Goal: Transaction & Acquisition: Purchase product/service

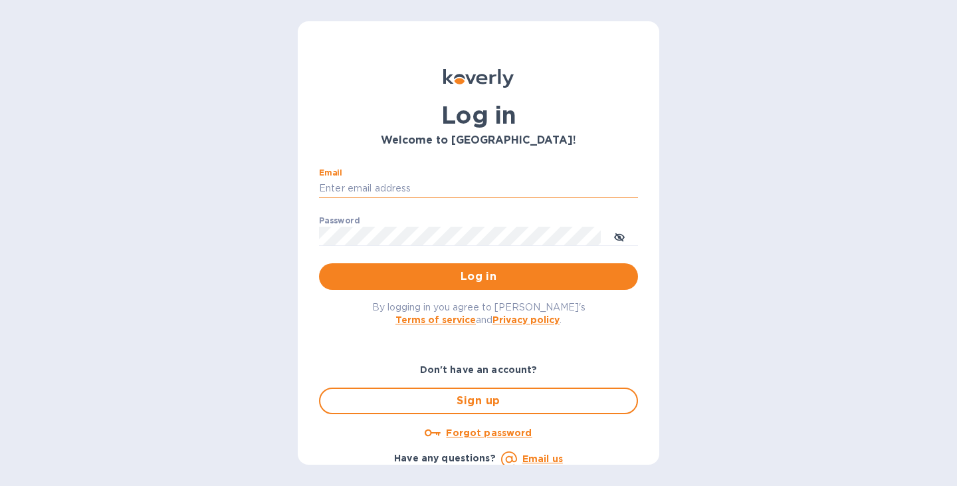
click at [405, 187] on input "Email" at bounding box center [478, 189] width 319 height 20
type input "[PERSON_NAME][EMAIL_ADDRESS][PERSON_NAME][DOMAIN_NAME]"
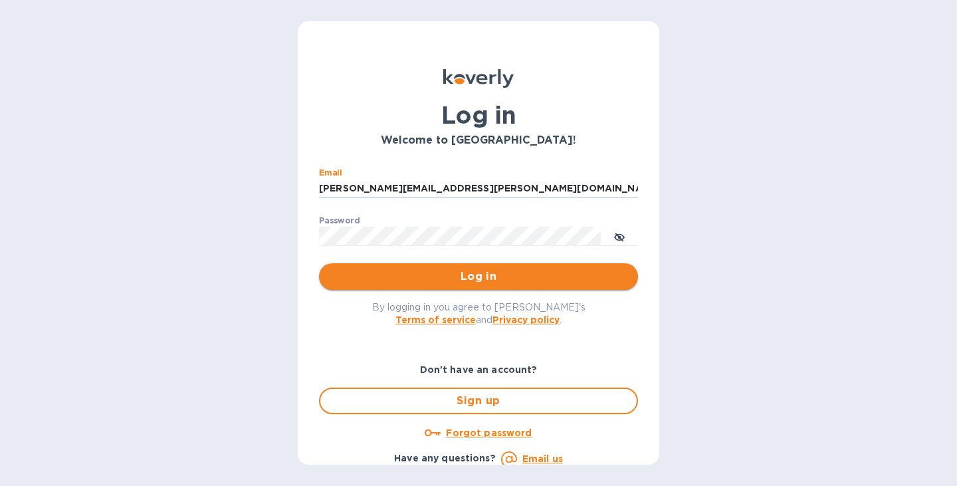
click at [524, 283] on span "Log in" at bounding box center [479, 276] width 298 height 16
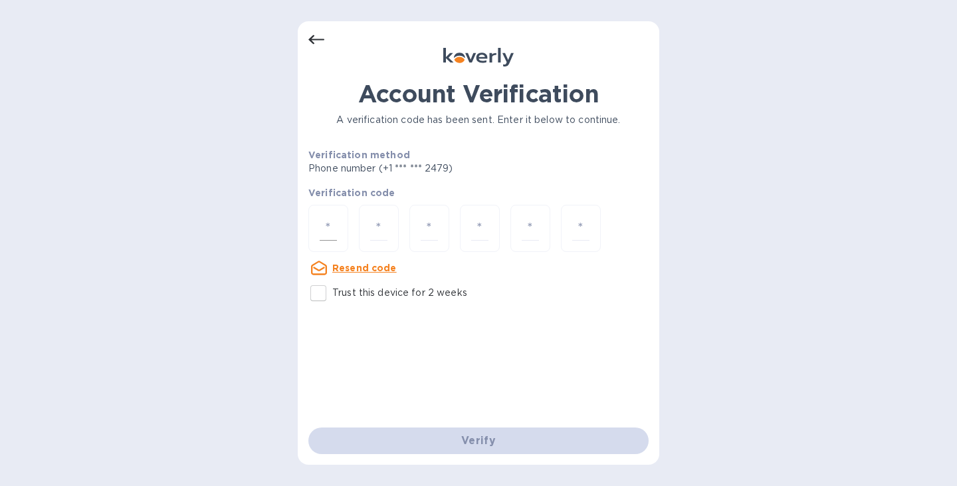
click at [345, 236] on div at bounding box center [328, 228] width 40 height 47
type input "5"
type input "1"
type input "8"
type input "7"
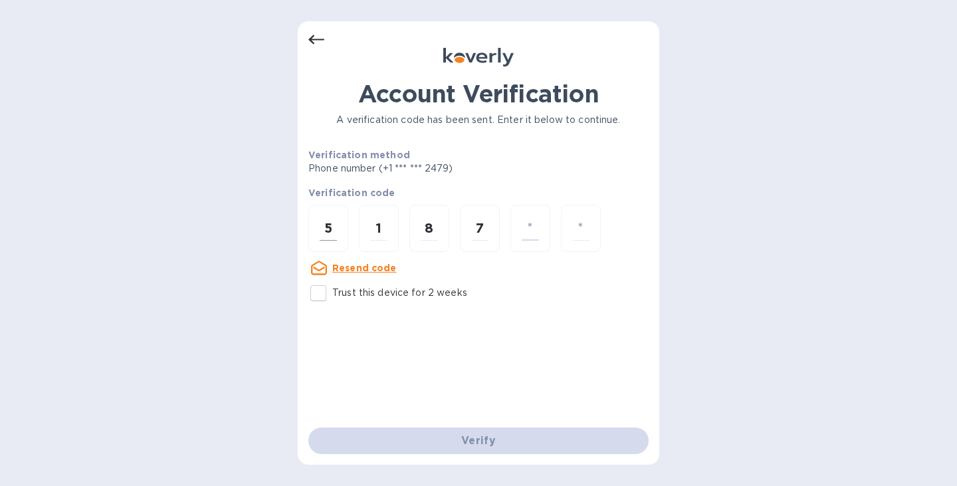
type input "9"
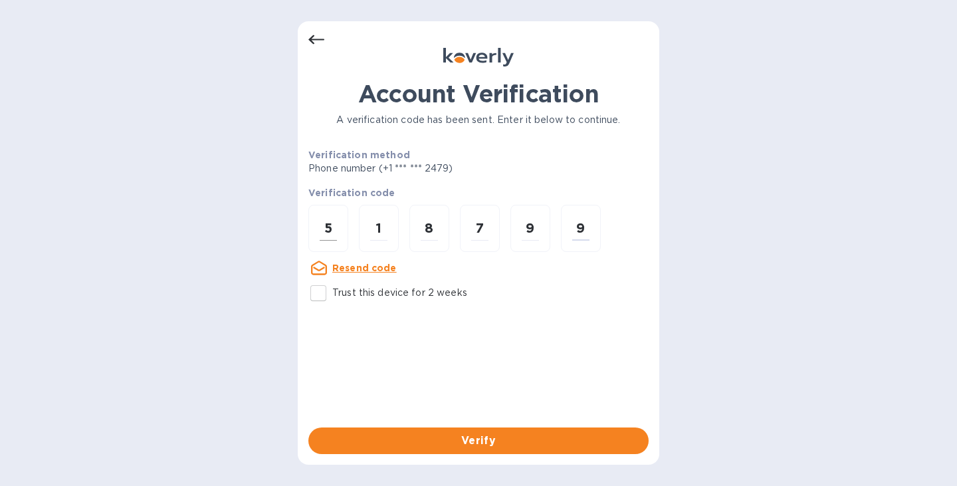
type input "9"
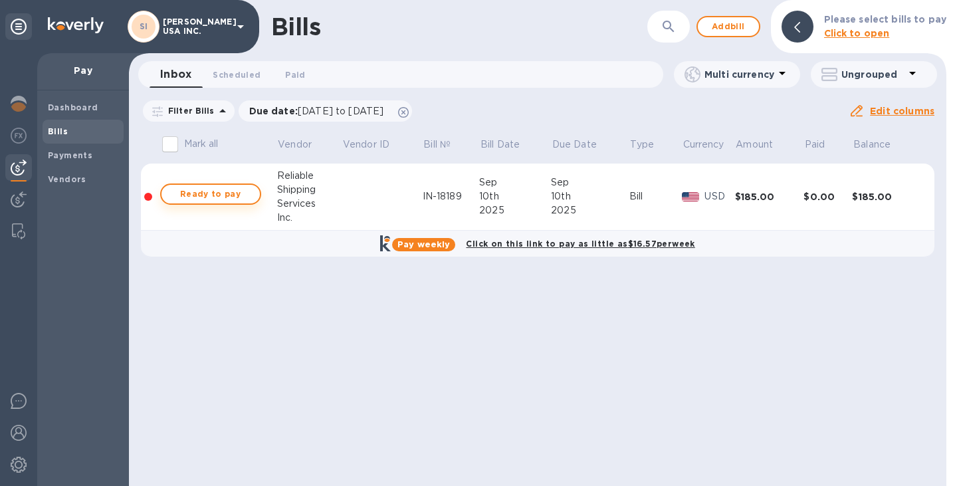
click at [193, 195] on span "Ready to pay" at bounding box center [210, 194] width 77 height 16
checkbox input "true"
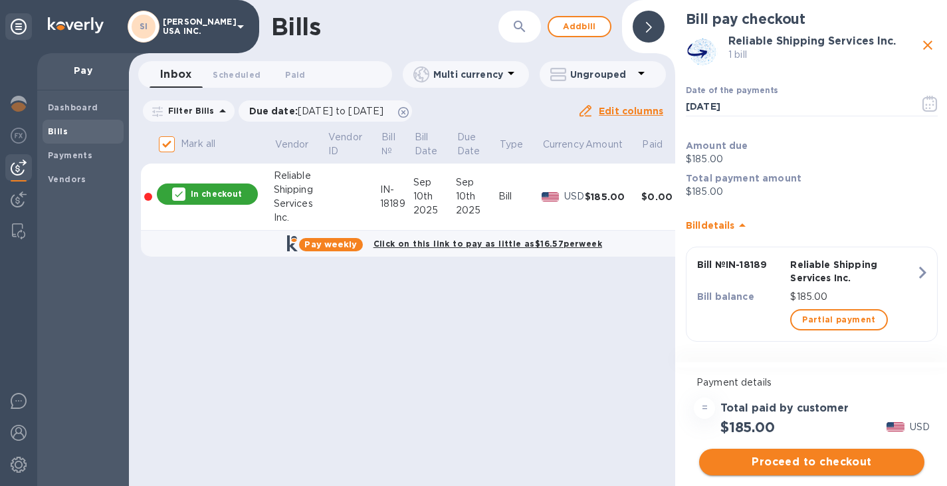
click at [767, 459] on span "Proceed to checkout" at bounding box center [812, 462] width 204 height 16
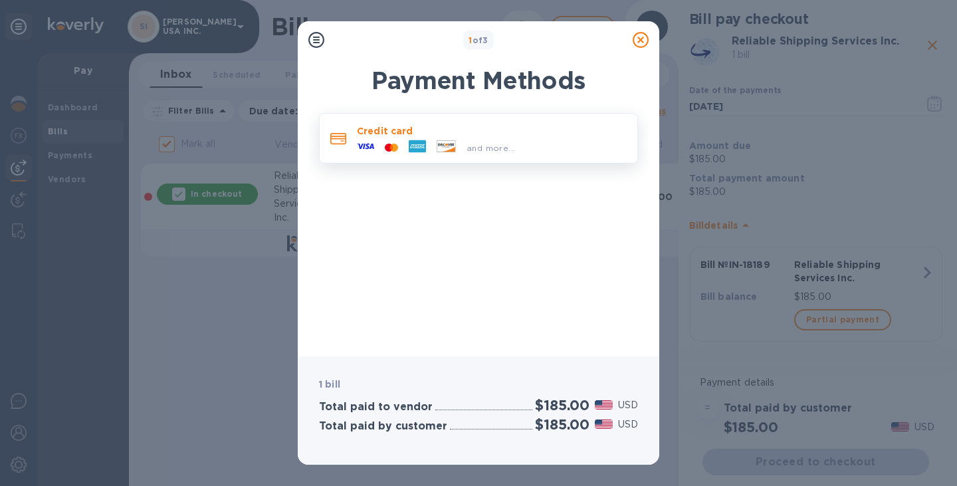
click at [471, 132] on p "Credit card" at bounding box center [492, 130] width 270 height 13
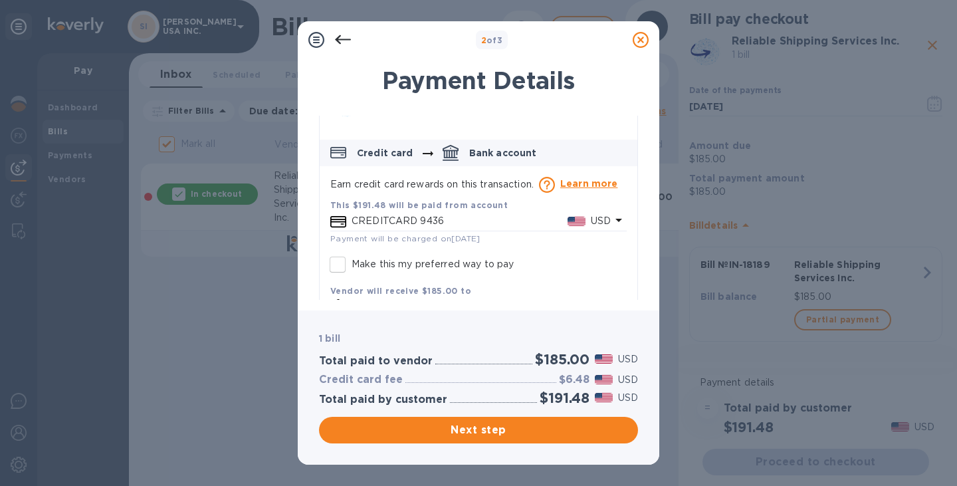
scroll to position [18, 0]
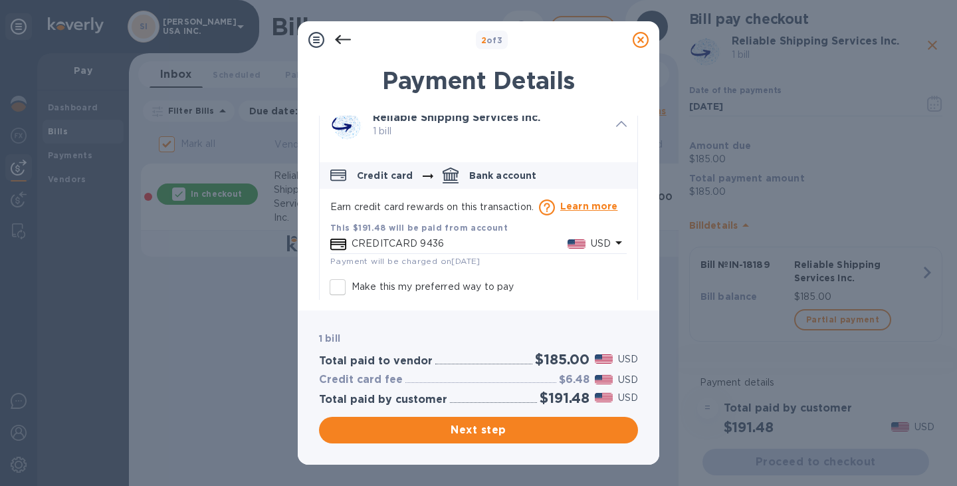
click at [427, 240] on p "CREDITCARD 9436" at bounding box center [460, 244] width 216 height 14
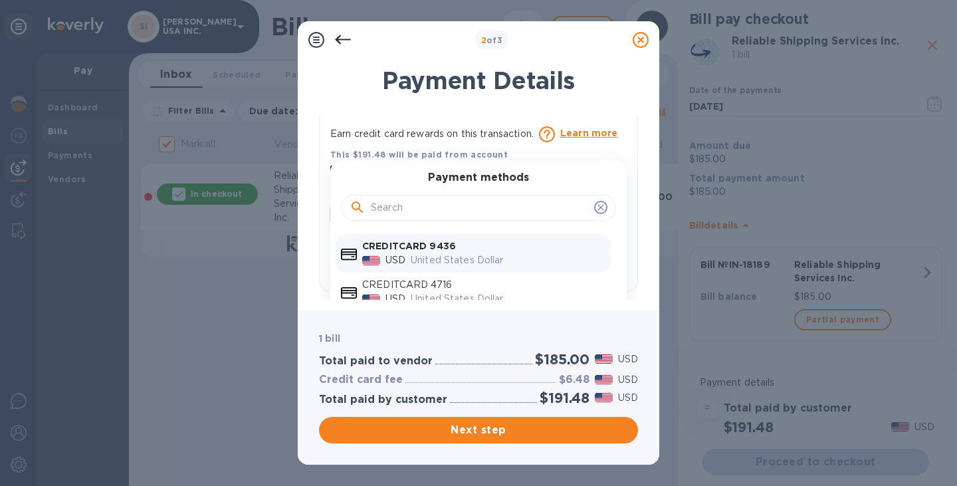
scroll to position [140, 0]
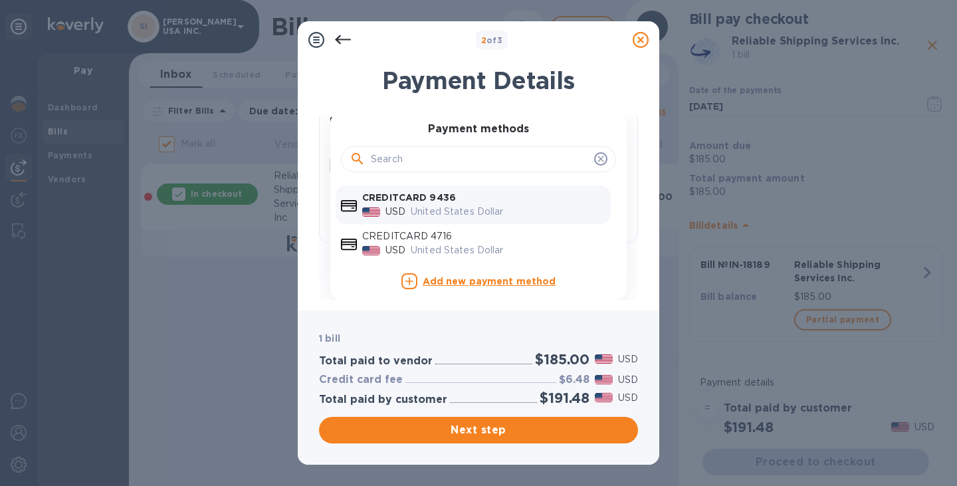
click at [595, 158] on icon "default-method" at bounding box center [600, 159] width 11 height 11
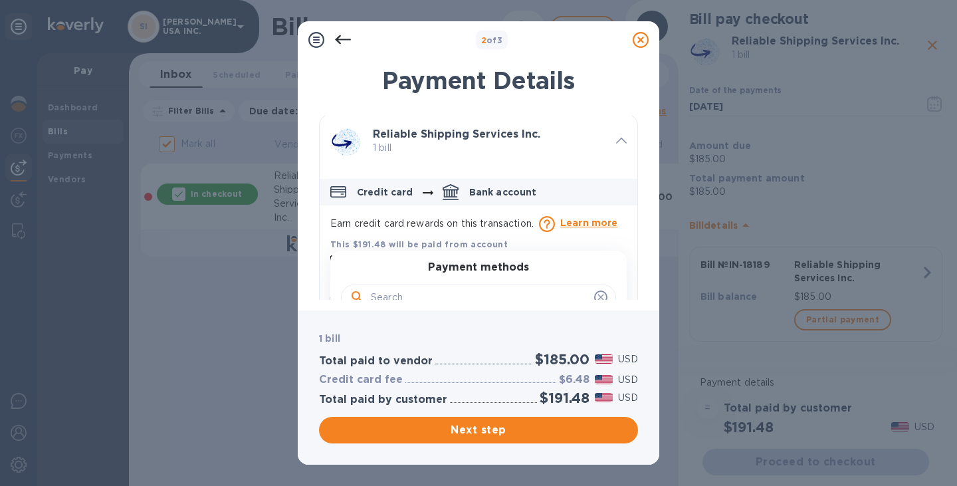
scroll to position [0, 0]
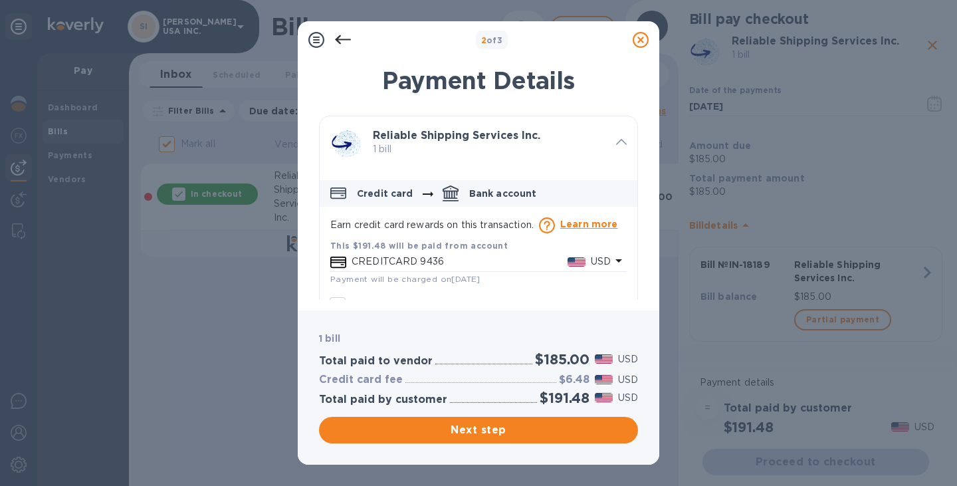
click at [572, 169] on div "Reliable Shipping Services Inc. 1 bill" at bounding box center [478, 143] width 328 height 64
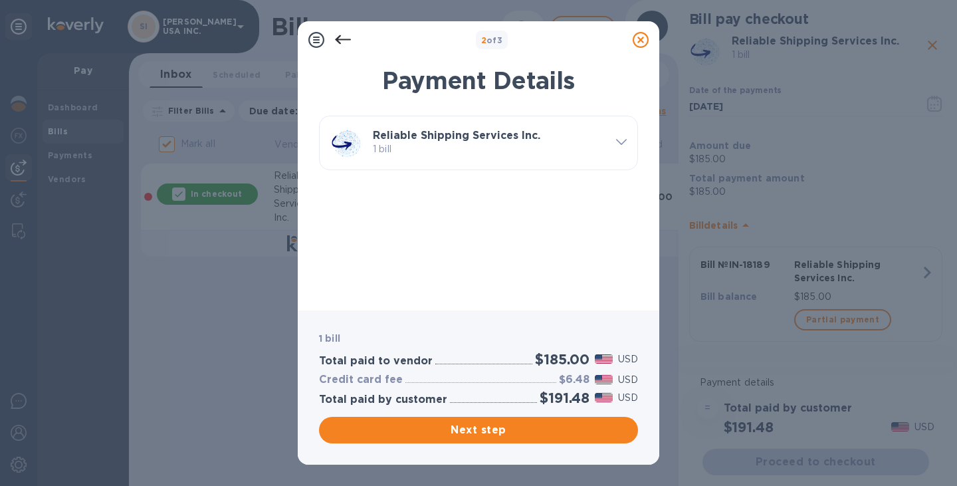
click at [518, 161] on div "Reliable Shipping Services Inc. 1 bill" at bounding box center [489, 142] width 243 height 37
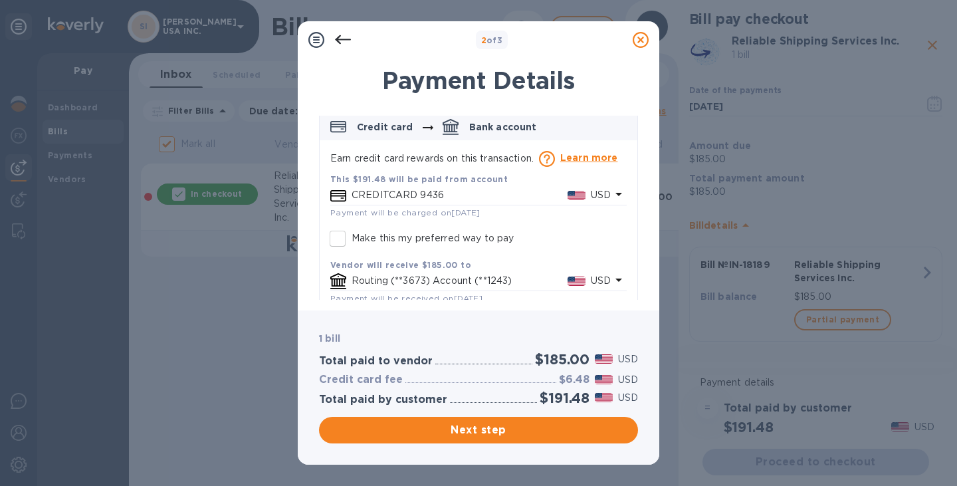
scroll to position [84, 0]
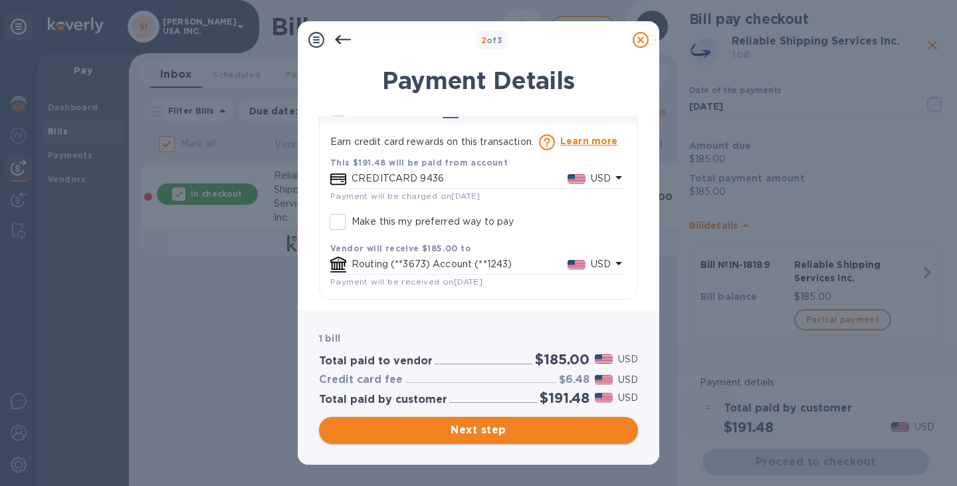
click at [516, 427] on span "Next step" at bounding box center [479, 430] width 298 height 16
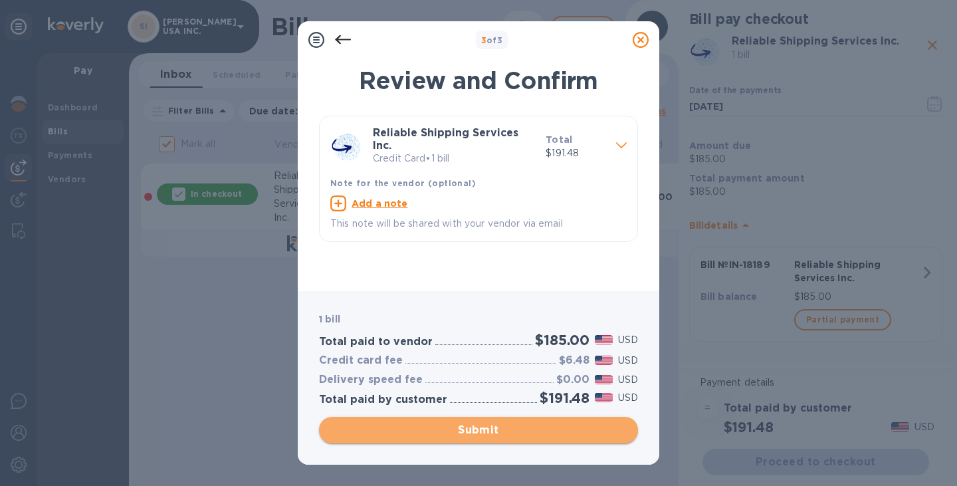
click at [484, 423] on span "Submit" at bounding box center [479, 430] width 298 height 16
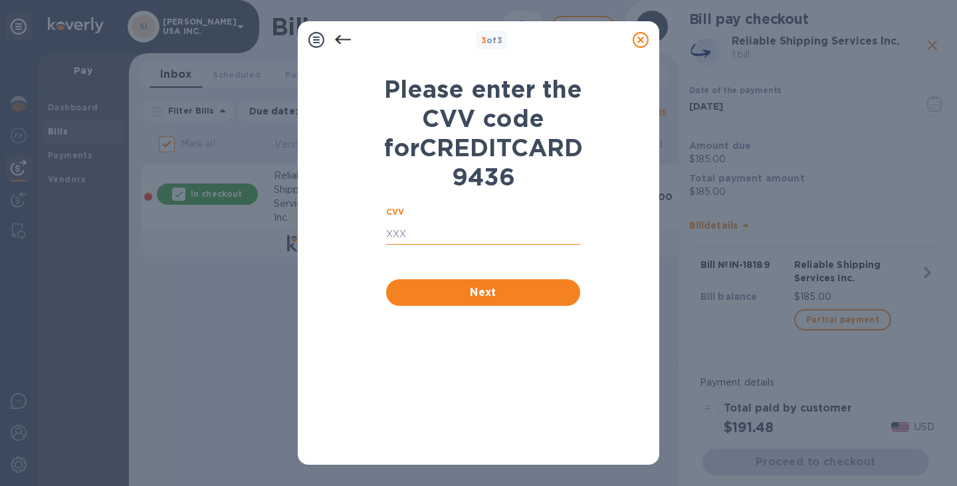
click at [432, 245] on input "text" at bounding box center [483, 235] width 194 height 20
click at [339, 31] on div at bounding box center [343, 40] width 27 height 27
click at [338, 39] on icon at bounding box center [343, 39] width 16 height 9
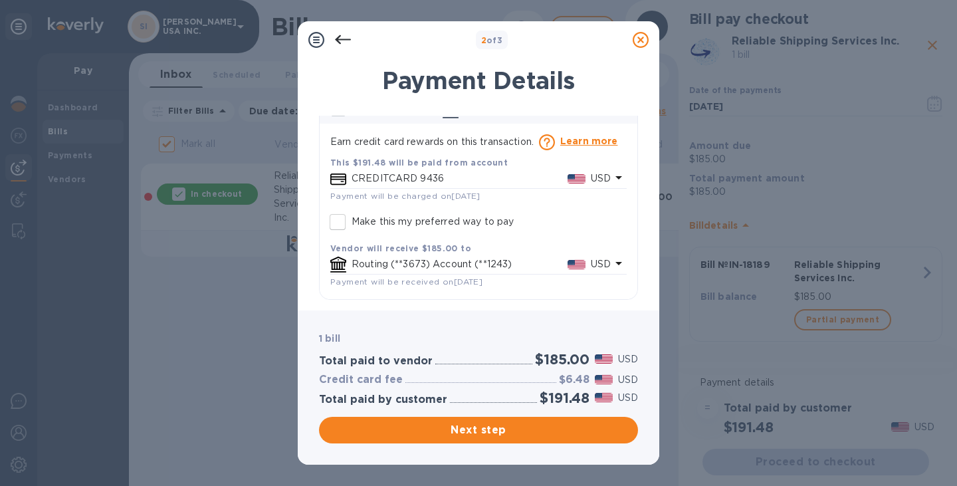
click at [464, 254] on div "Routing (**3673) Account (**1243) USD" at bounding box center [471, 264] width 286 height 21
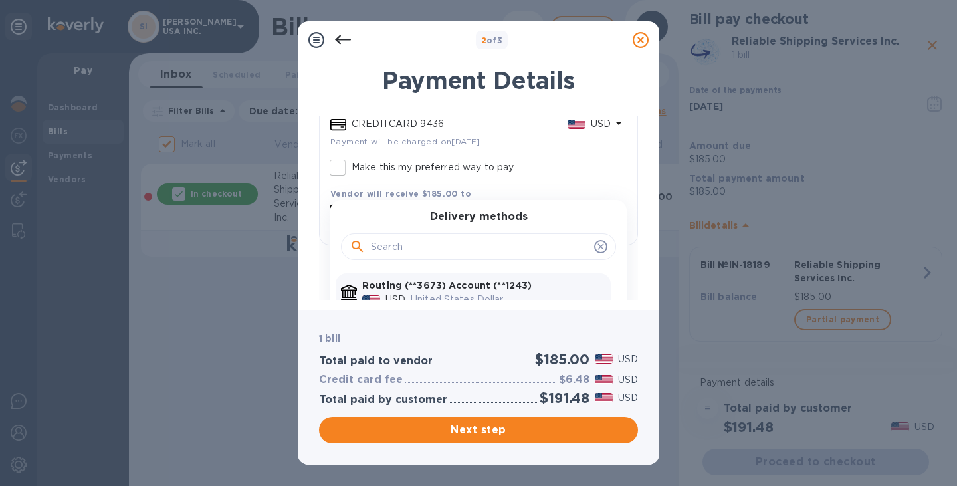
scroll to position [187, 0]
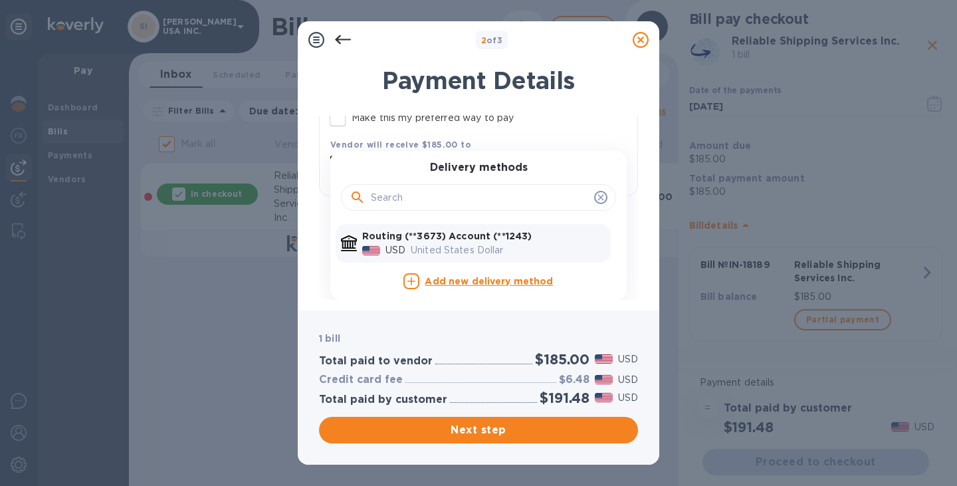
click at [383, 247] on div "USD" at bounding box center [395, 250] width 25 height 19
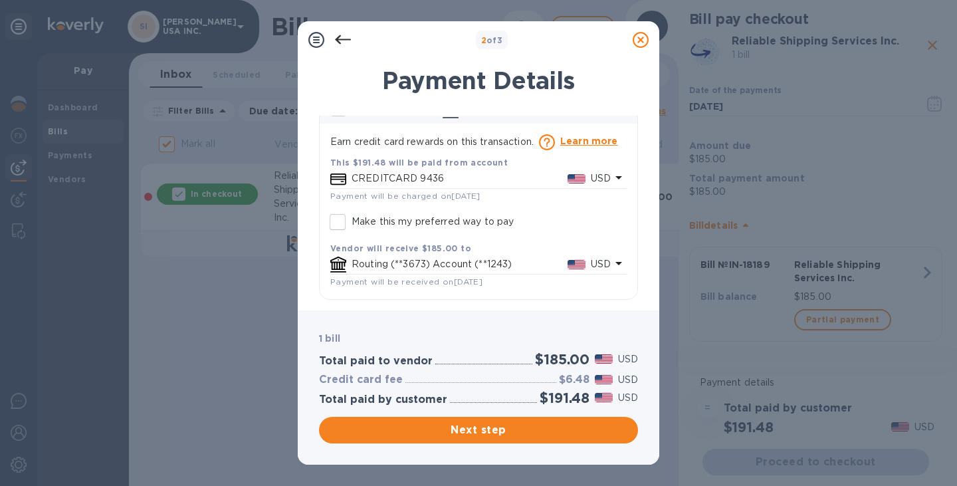
scroll to position [84, 0]
click at [345, 221] on input "Make this my preferred way to pay" at bounding box center [338, 222] width 28 height 28
click at [340, 221] on input "Make this my preferred way to pay" at bounding box center [338, 222] width 28 height 28
checkbox input "false"
click at [436, 177] on p "CREDITCARD 9436" at bounding box center [460, 178] width 216 height 14
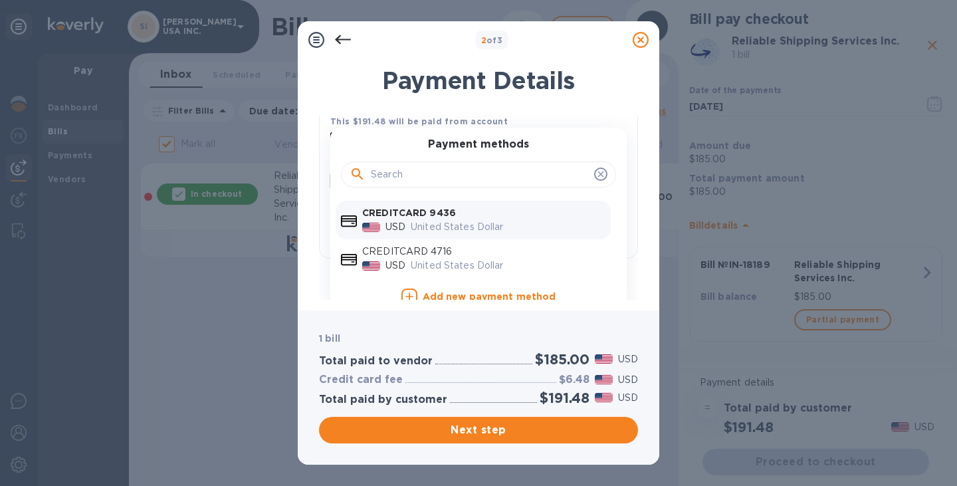
scroll to position [140, 0]
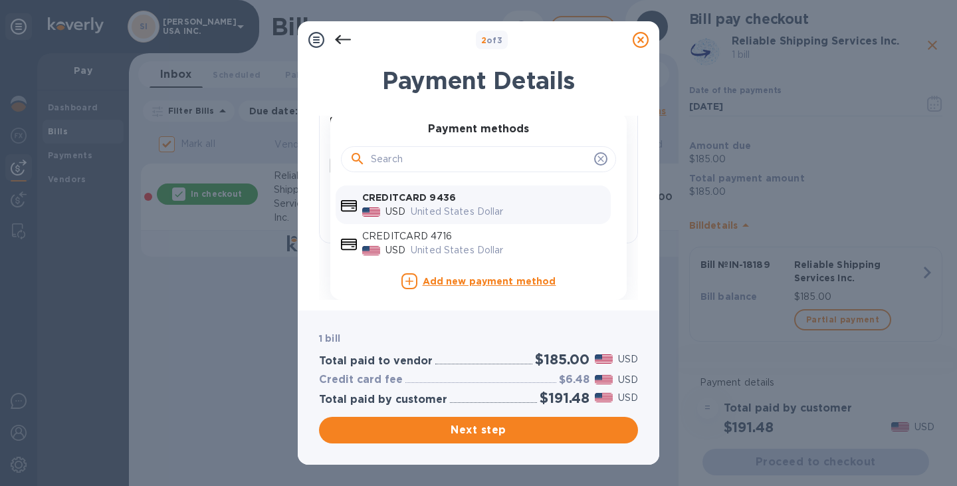
click at [478, 280] on b "Add new payment method" at bounding box center [490, 281] width 134 height 11
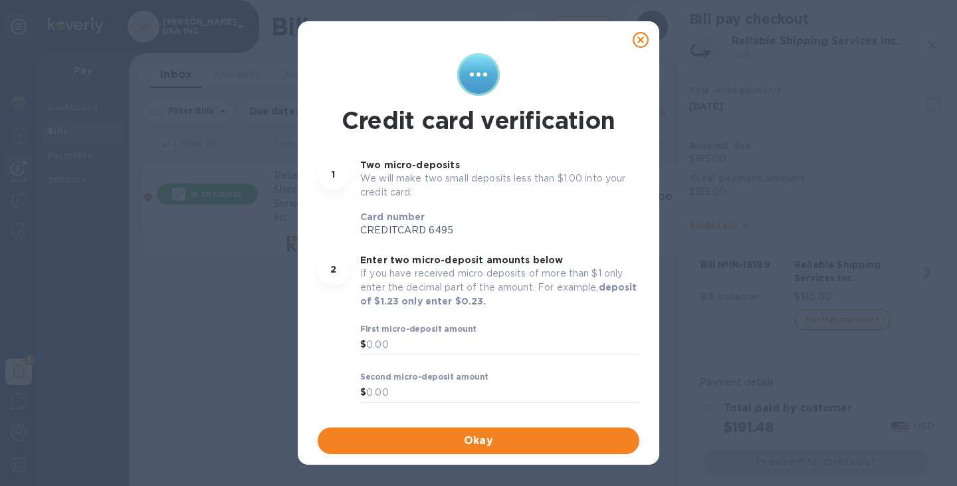
click at [635, 46] on icon at bounding box center [641, 40] width 16 height 16
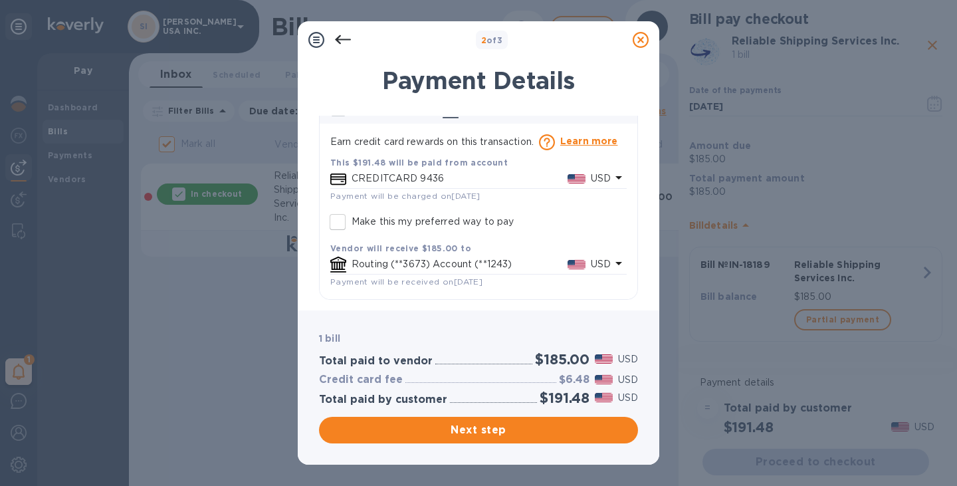
click at [386, 171] on p "CREDITCARD 9436" at bounding box center [460, 178] width 216 height 14
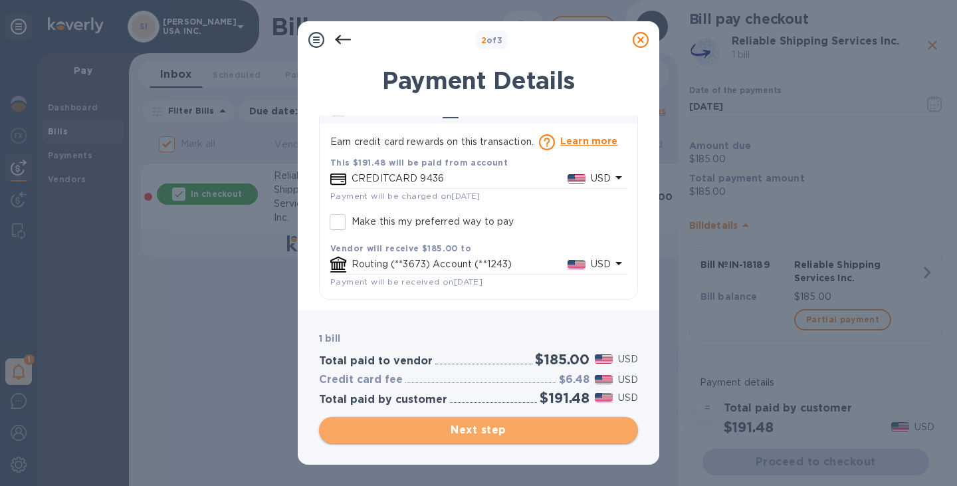
click at [475, 421] on button "Next step" at bounding box center [478, 430] width 319 height 27
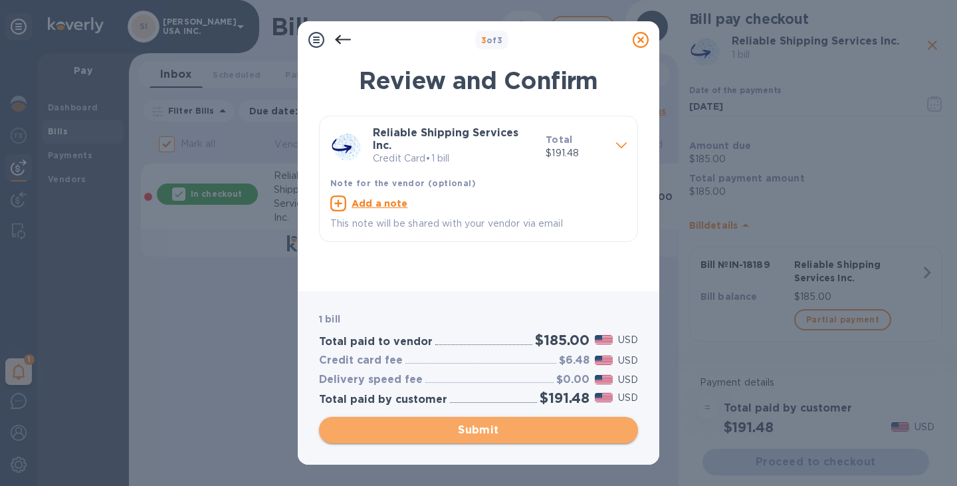
click at [494, 433] on span "Submit" at bounding box center [479, 430] width 298 height 16
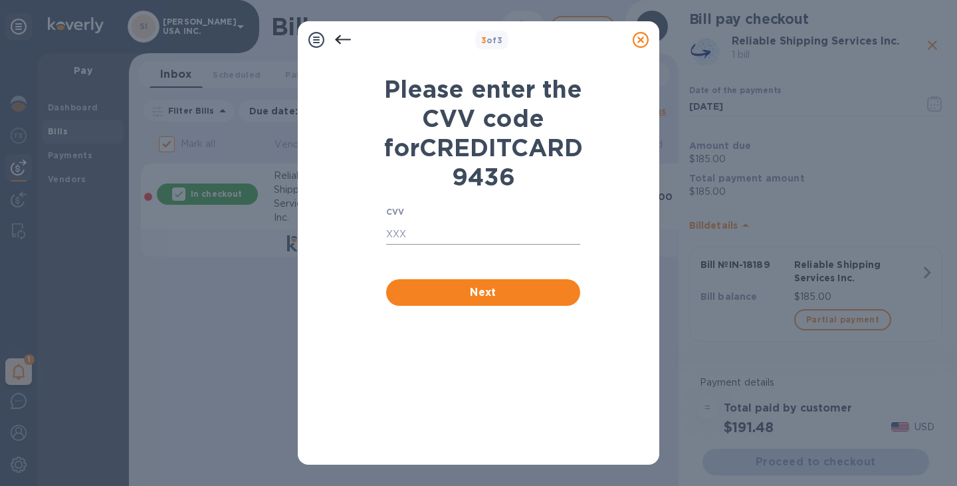
click at [459, 245] on input "text" at bounding box center [483, 235] width 194 height 20
type input "373"
click button "Next" at bounding box center [483, 292] width 194 height 27
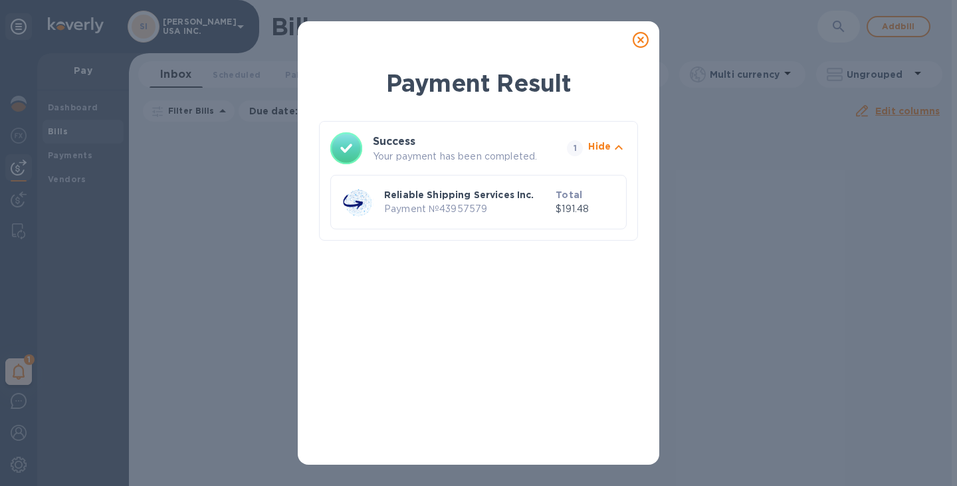
click at [640, 33] on icon at bounding box center [641, 40] width 16 height 16
